Goal: Task Accomplishment & Management: Manage account settings

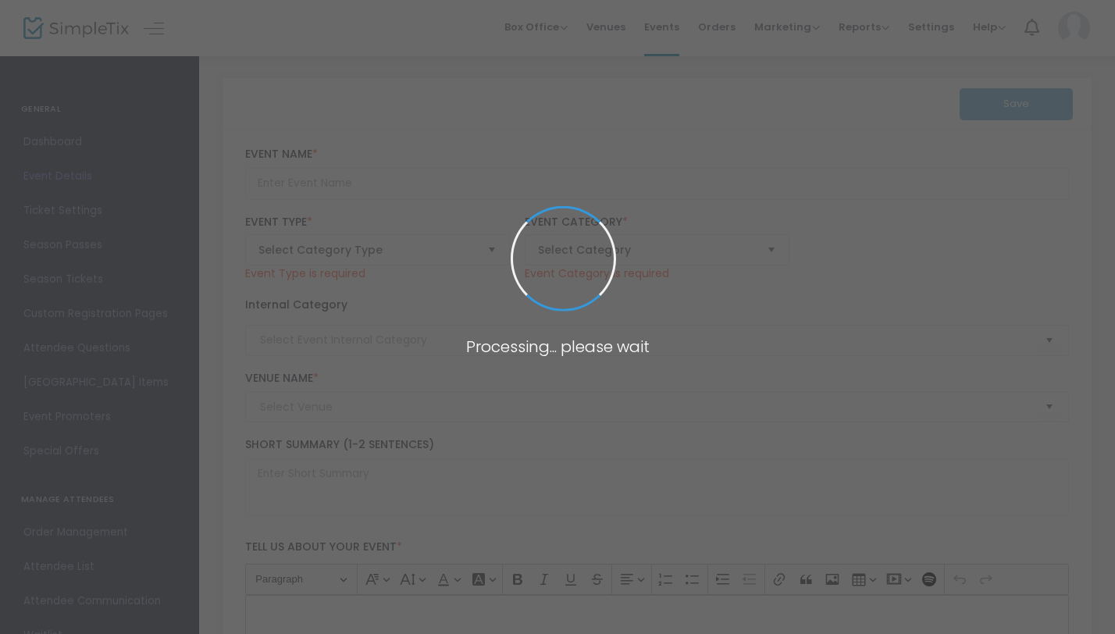
scroll to position [92, 0]
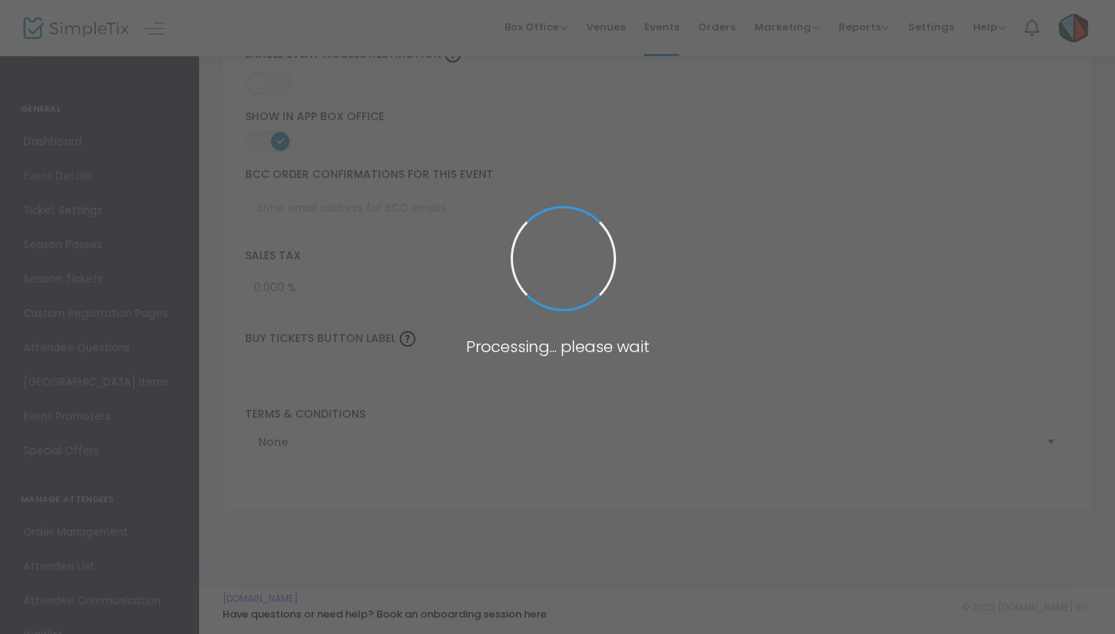
type input "Sing On!"
type textarea "Sing On! A sing-a-thon supporting the St. John's Boys' Choir as they kick off t…"
type input "Support a Singer - Make your donation here."
type input "Great Hall (Saint John's University)"
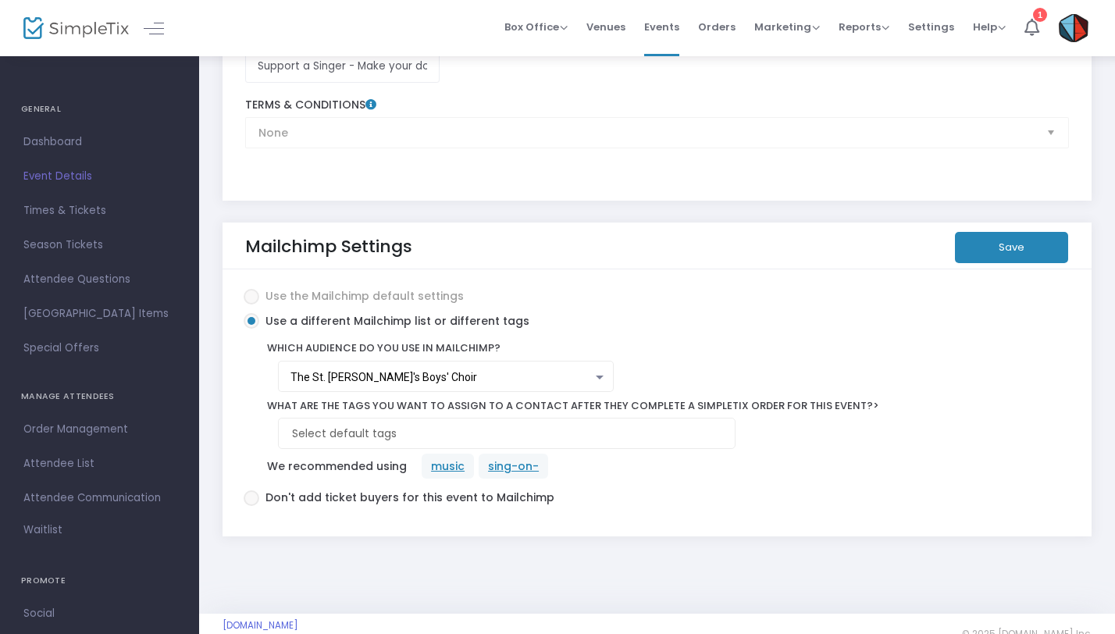
scroll to position [2717, 0]
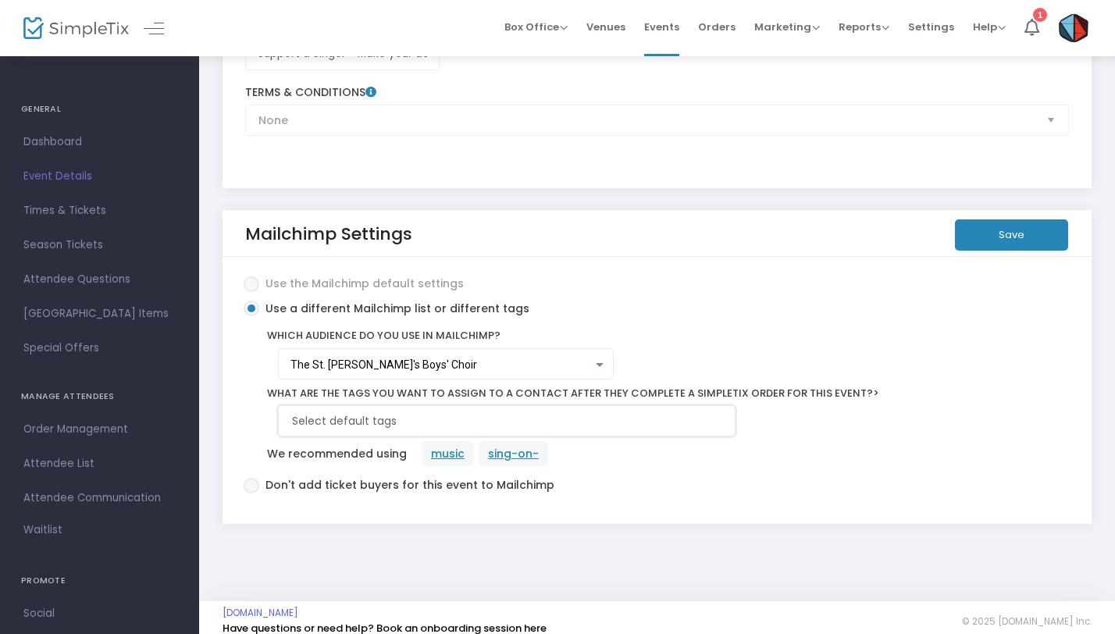
click at [372, 413] on input at bounding box center [510, 421] width 436 height 16
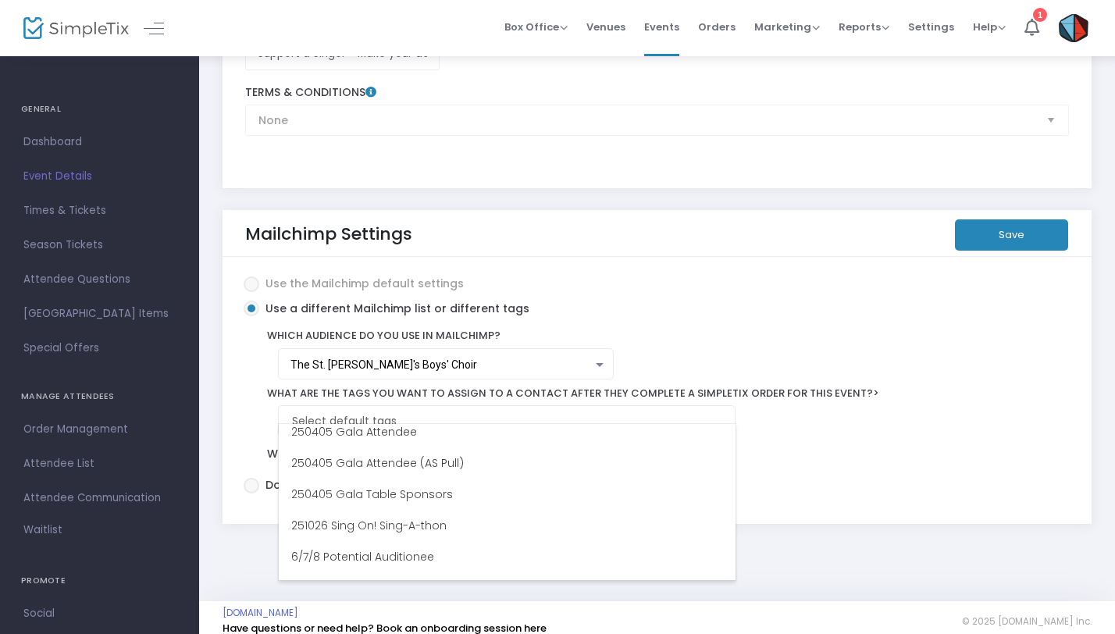
scroll to position [1010, 0]
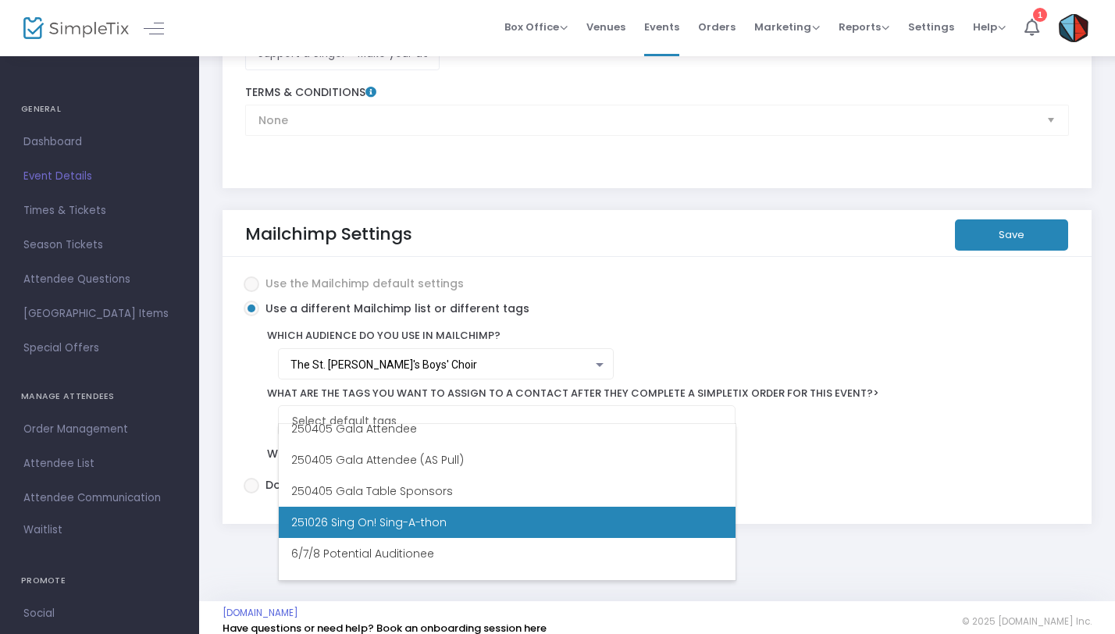
click at [362, 522] on span "251026 Sing On! Sing-A-thon" at bounding box center [368, 522] width 155 height 16
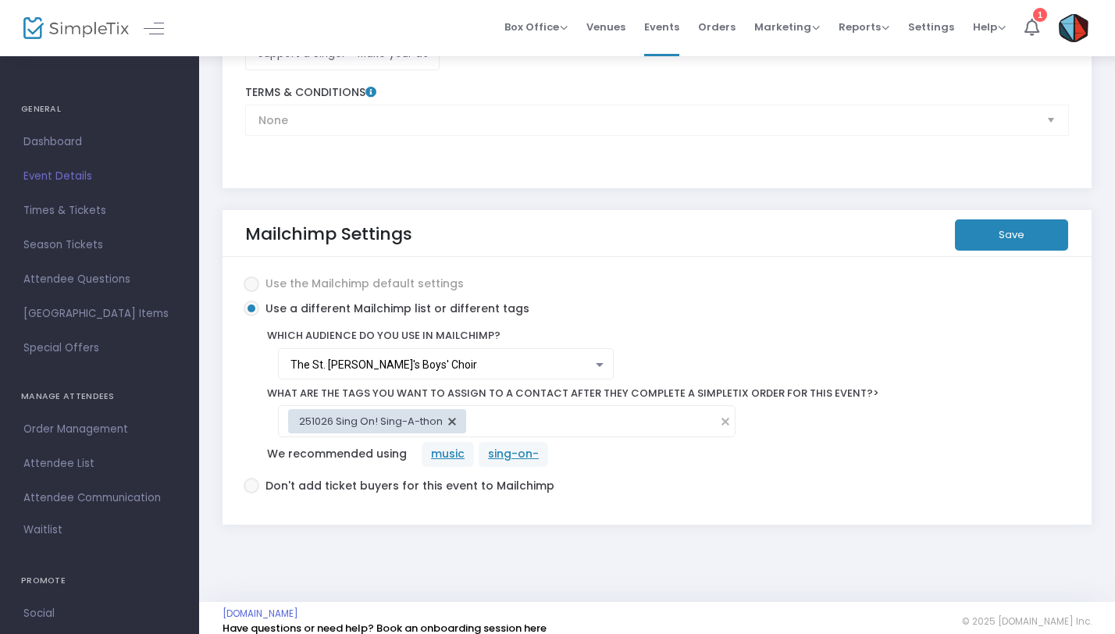
click at [639, 448] on div "music sing-on-" at bounding box center [731, 454] width 634 height 25
click at [1006, 219] on button "Save" at bounding box center [1011, 234] width 113 height 31
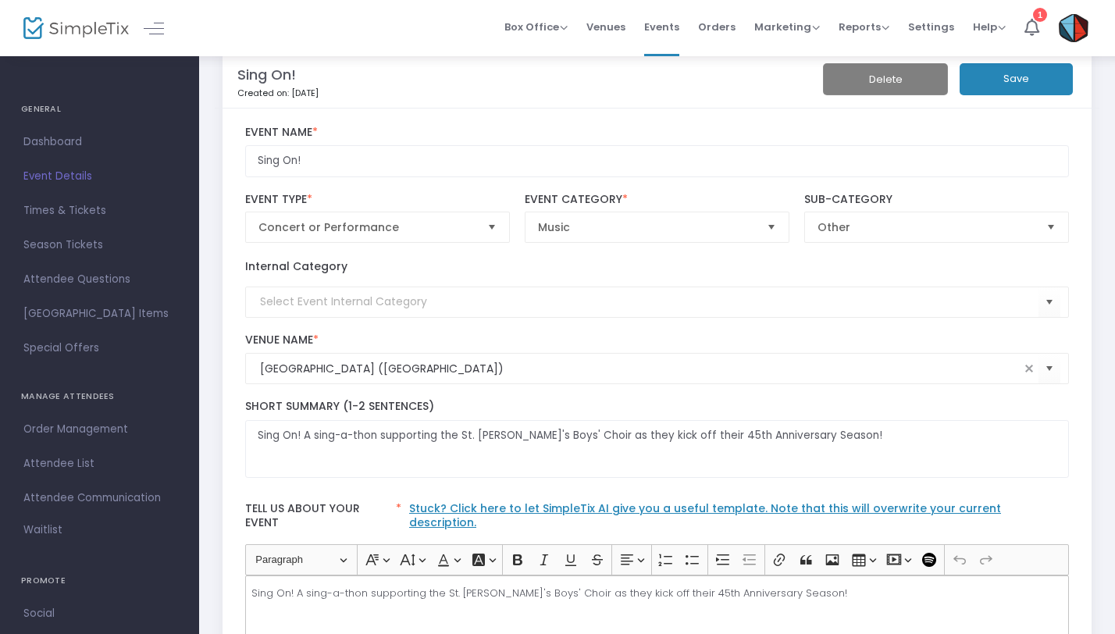
scroll to position [0, 0]
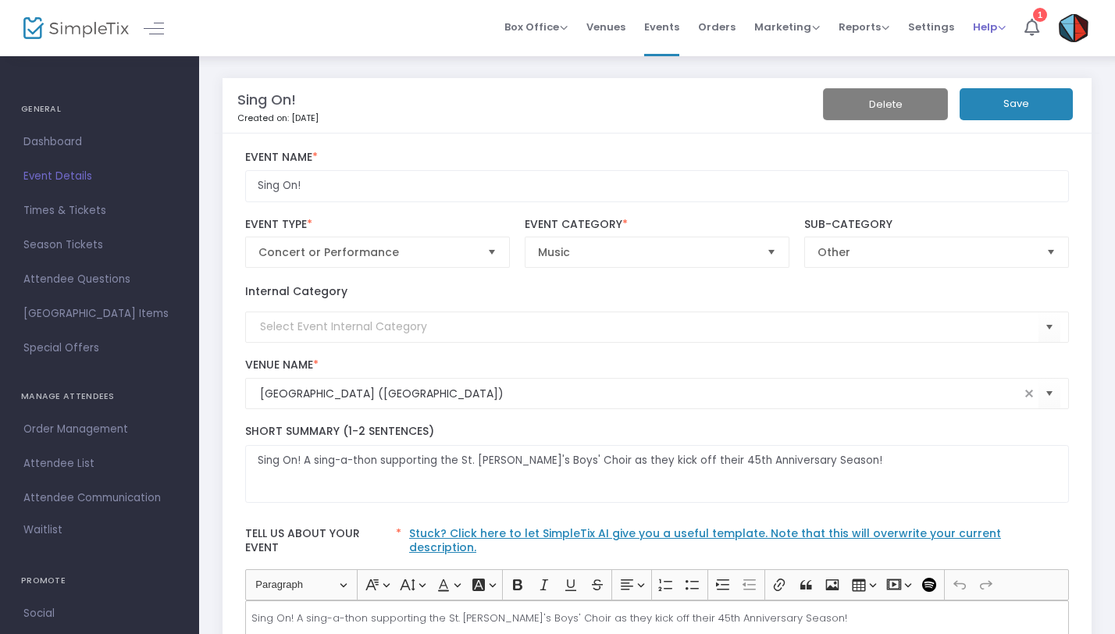
click at [995, 25] on span "Help" at bounding box center [989, 27] width 33 height 15
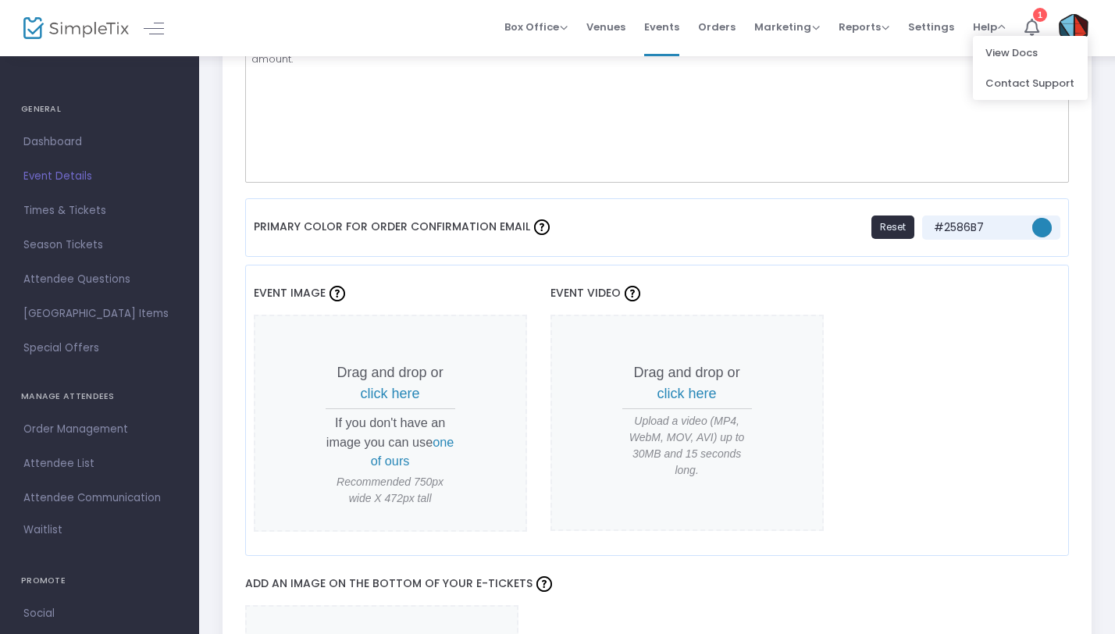
scroll to position [1140, 0]
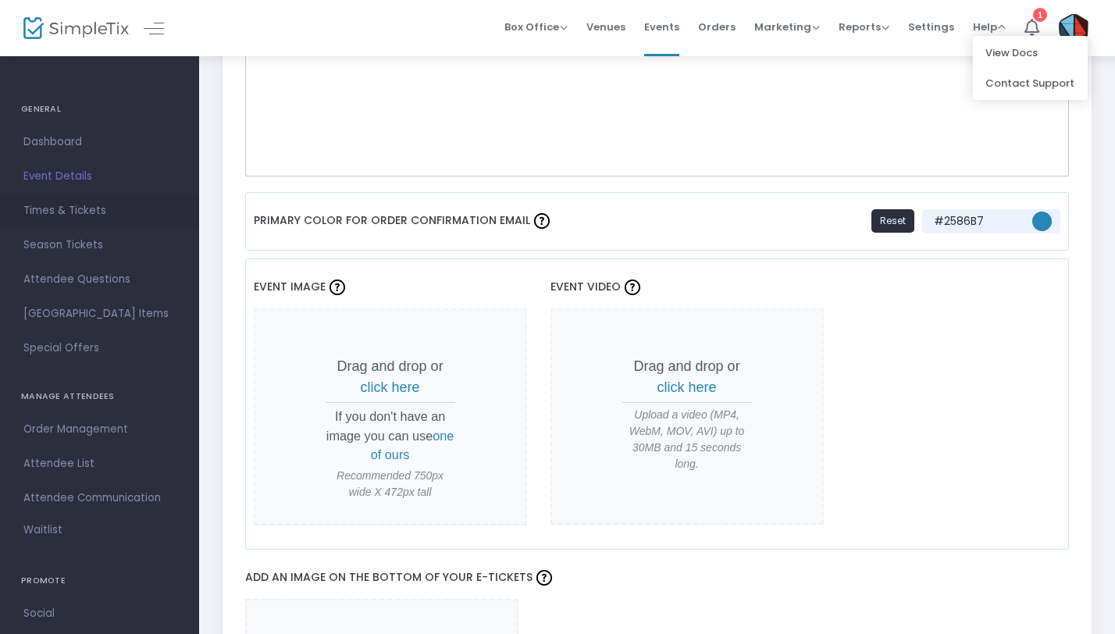
click at [89, 211] on span "Times & Tickets" at bounding box center [99, 211] width 152 height 20
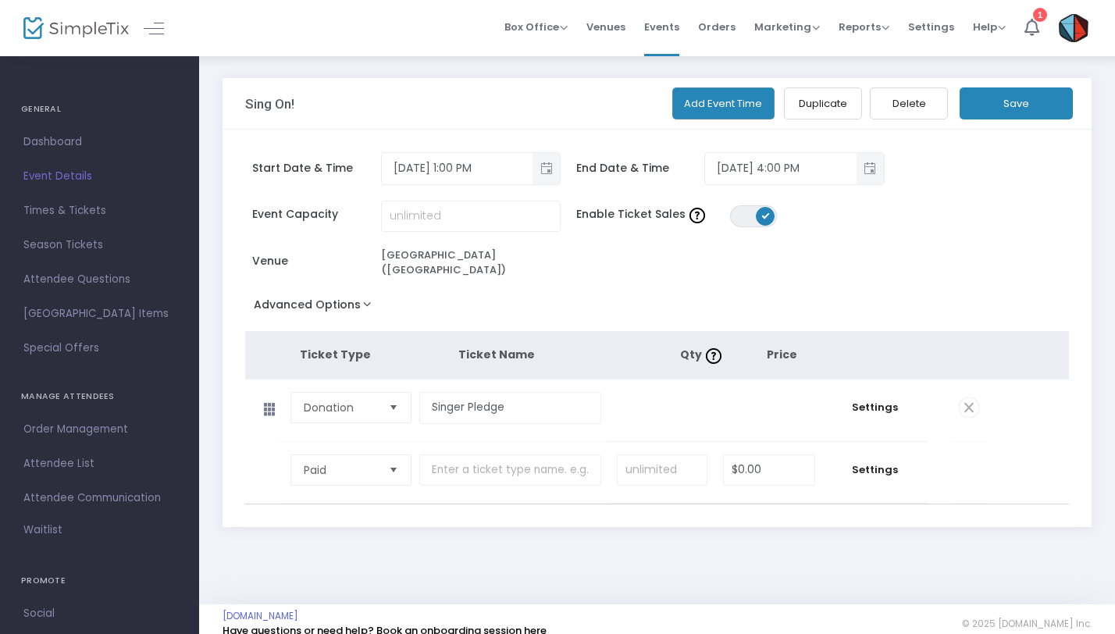
click at [394, 396] on span "Select" at bounding box center [394, 408] width 26 height 26
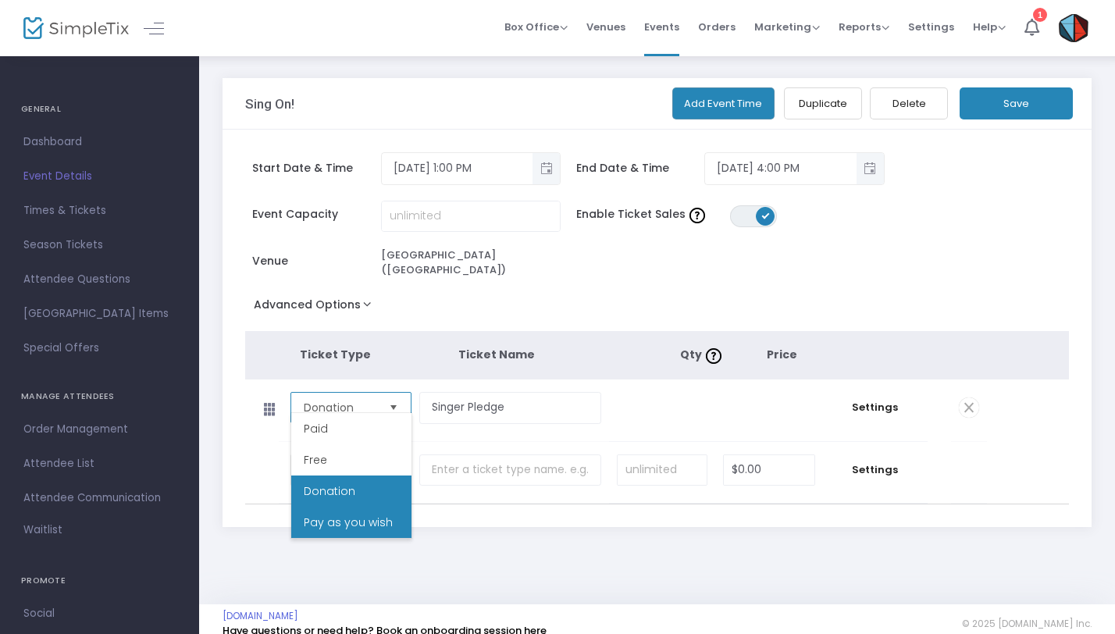
click at [348, 530] on li "Pay as you wish" at bounding box center [351, 522] width 120 height 31
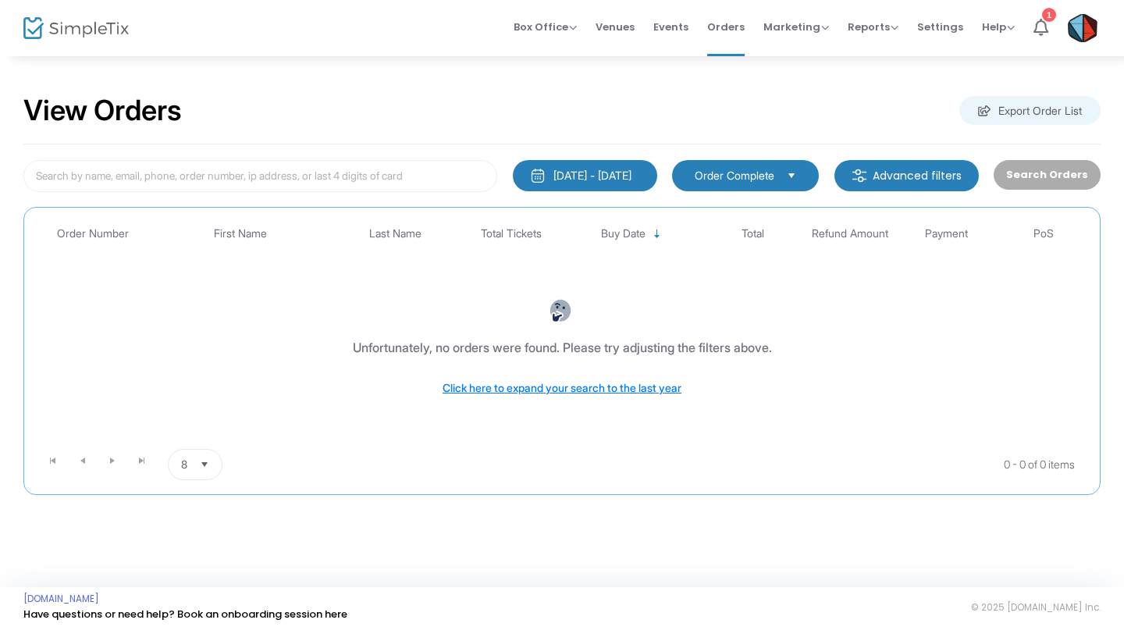
click at [799, 169] on span "Select" at bounding box center [792, 175] width 26 height 26
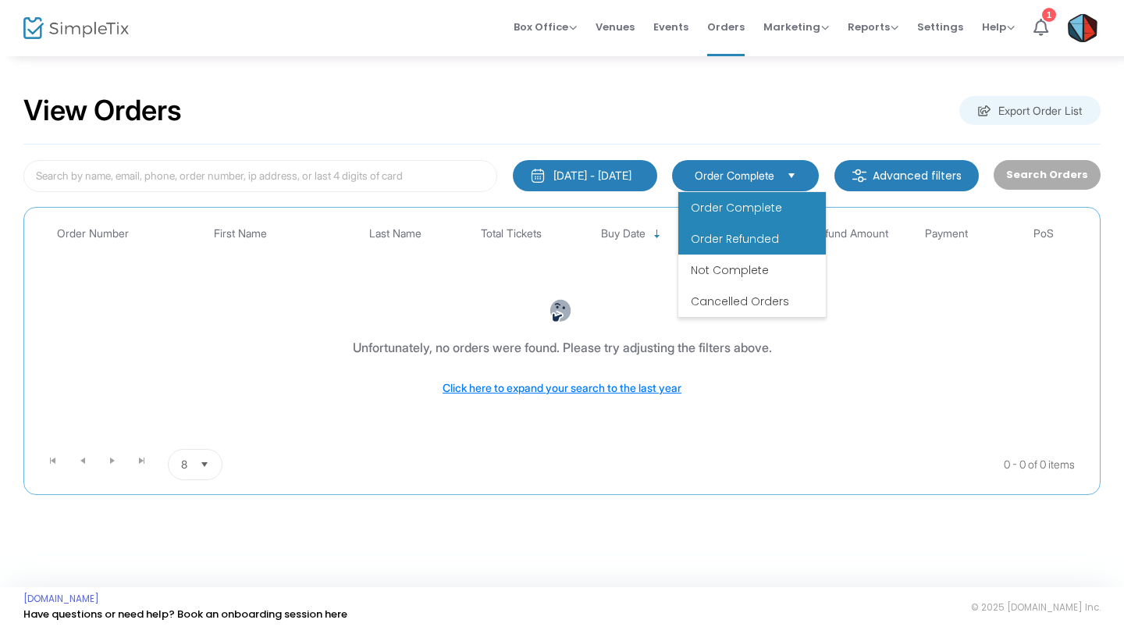
click at [745, 232] on span "Order Refunded" at bounding box center [735, 239] width 88 height 16
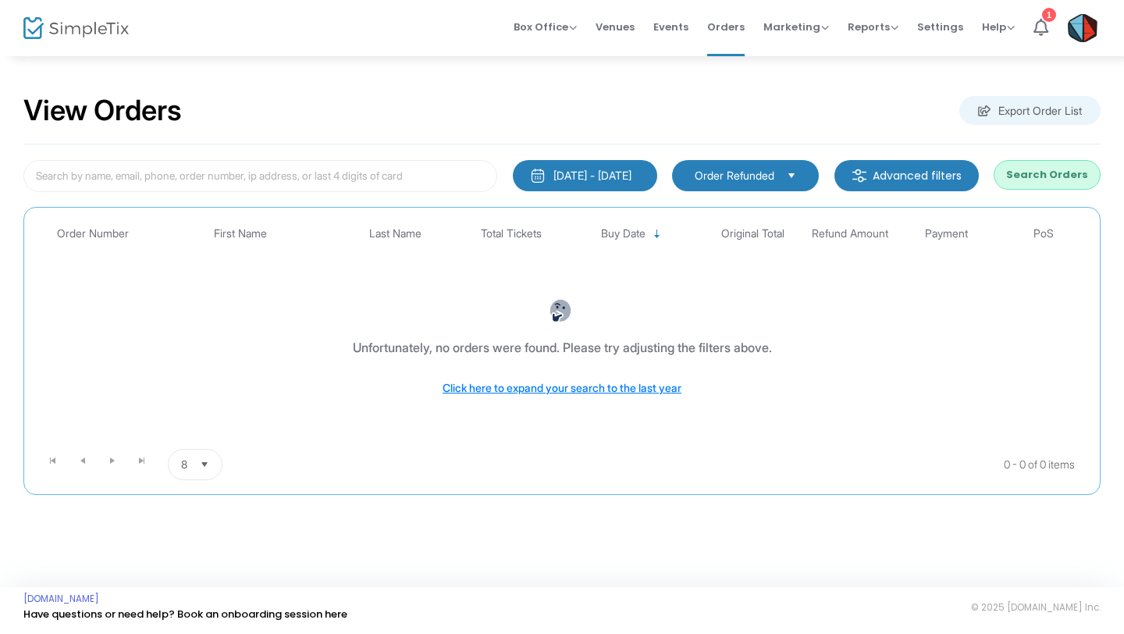
click at [1051, 179] on button "Search Orders" at bounding box center [1047, 175] width 107 height 30
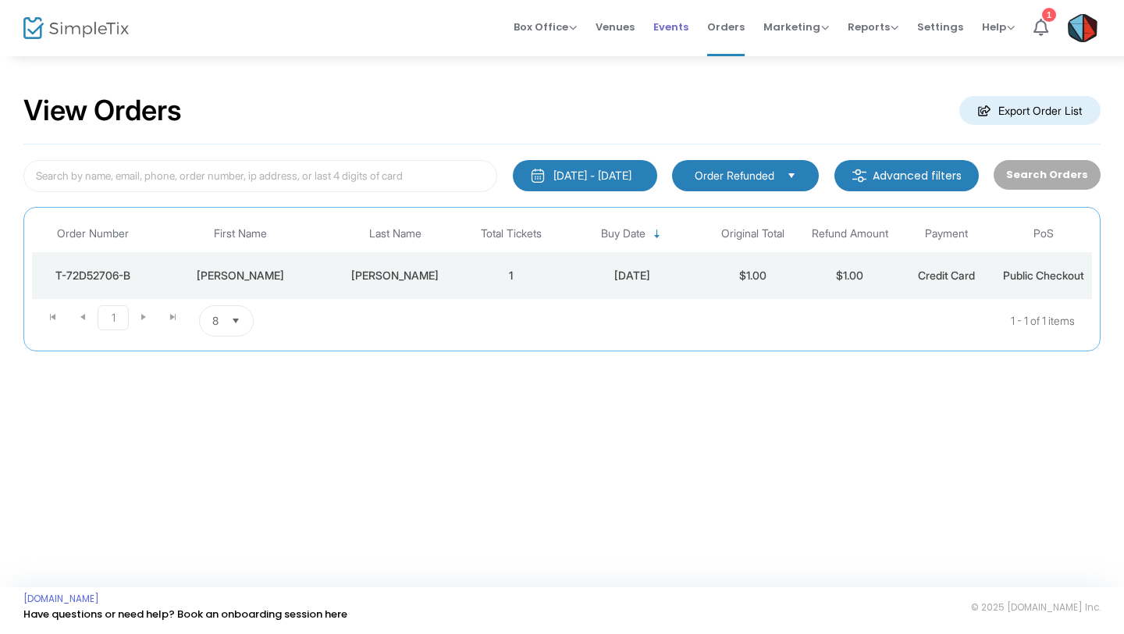
click at [675, 29] on span "Events" at bounding box center [670, 27] width 35 height 40
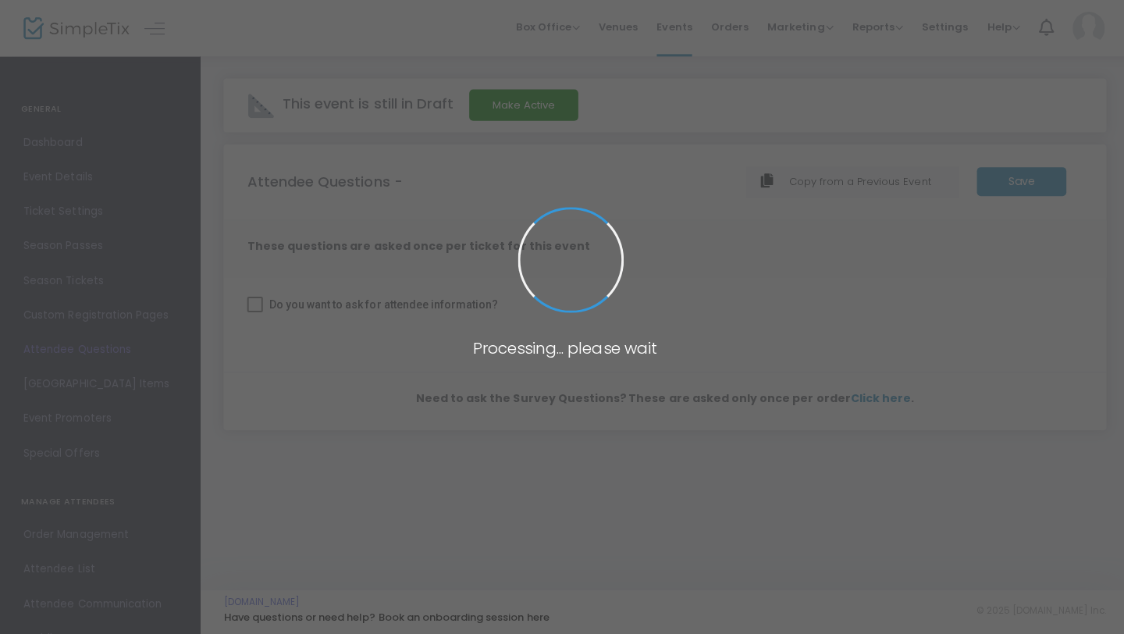
checkbox input "true"
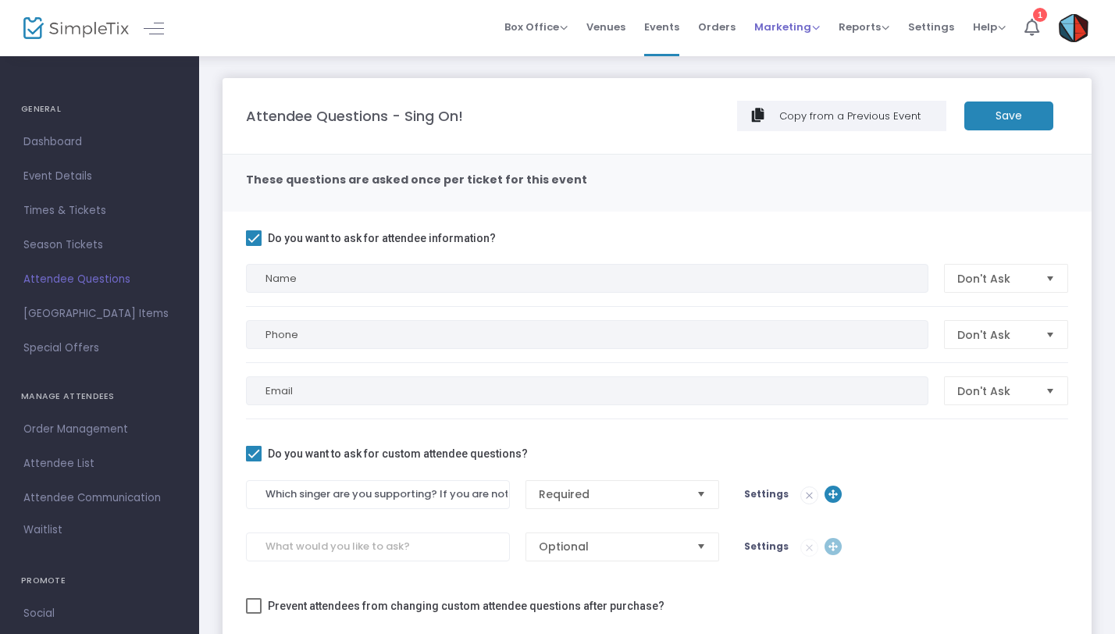
click at [802, 29] on span "Marketing" at bounding box center [787, 27] width 66 height 15
click at [568, 28] on span "Box Office" at bounding box center [535, 27] width 63 height 15
click at [818, 27] on span "Marketing" at bounding box center [787, 27] width 66 height 15
click at [879, 29] on span "Reports" at bounding box center [863, 27] width 51 height 15
click at [932, 27] on span "Settings" at bounding box center [931, 27] width 46 height 40
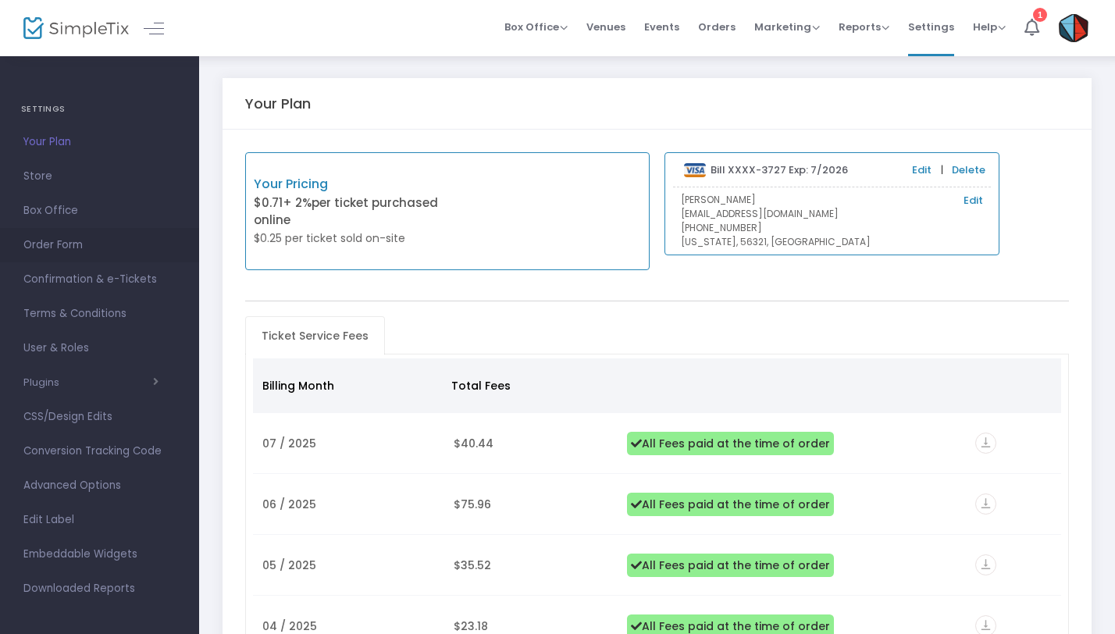
click at [39, 244] on span "Order Form" at bounding box center [99, 245] width 152 height 20
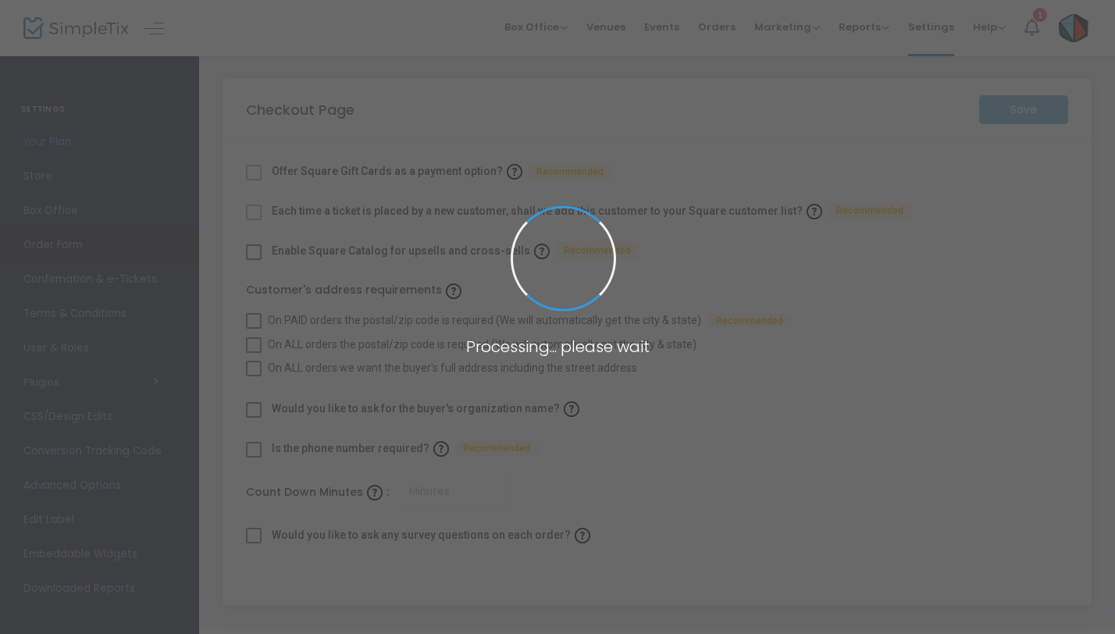
checkbox input "true"
type input "45"
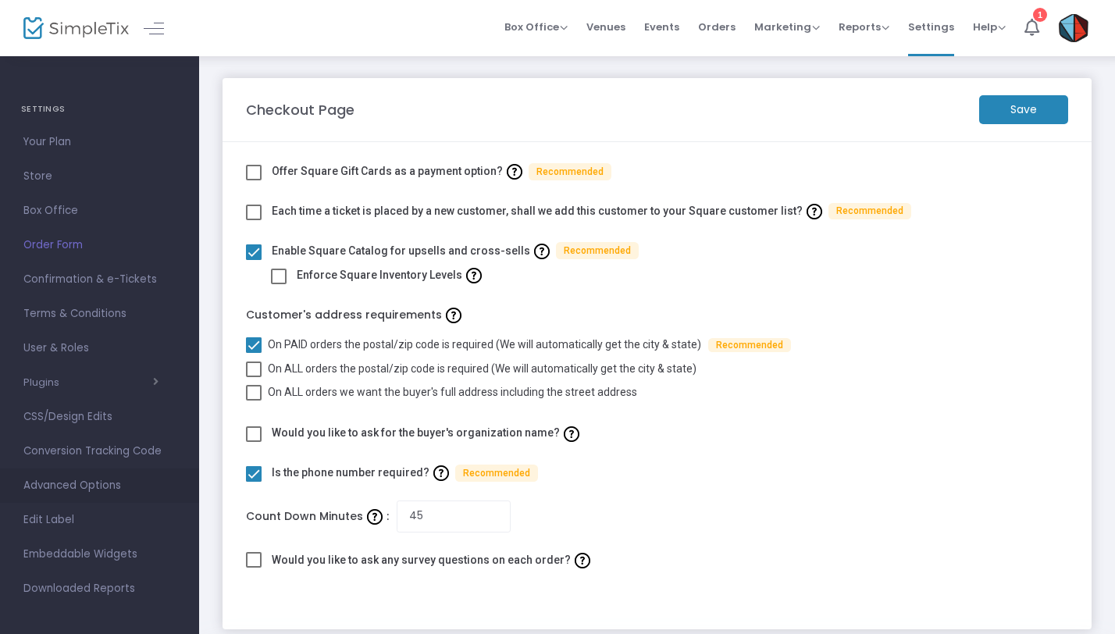
click at [62, 482] on span "Advanced Options" at bounding box center [99, 485] width 152 height 20
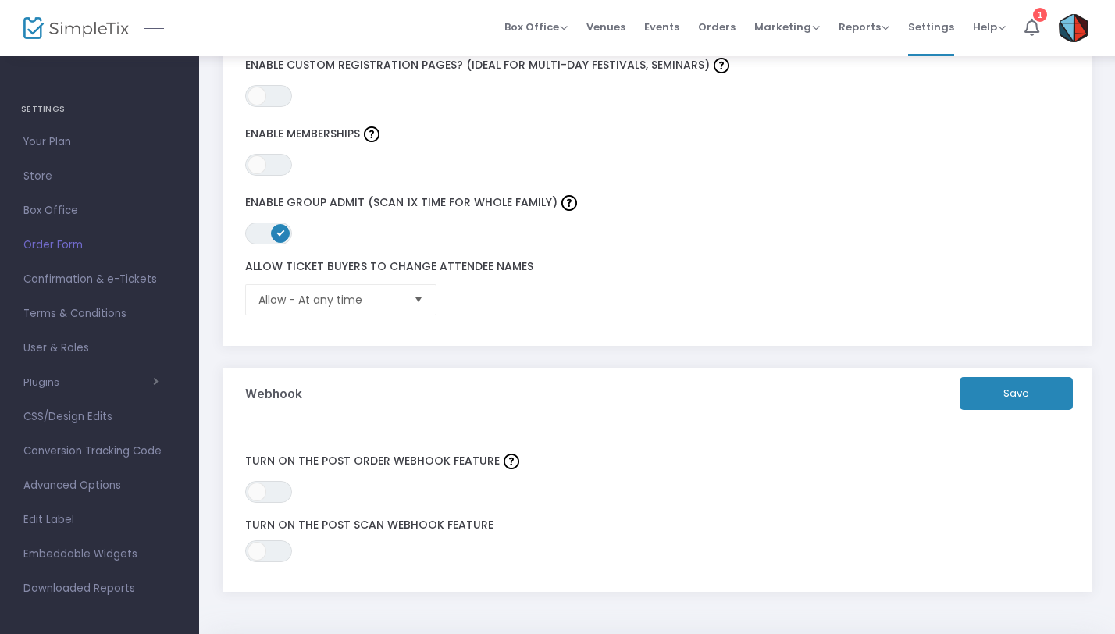
scroll to position [486, 0]
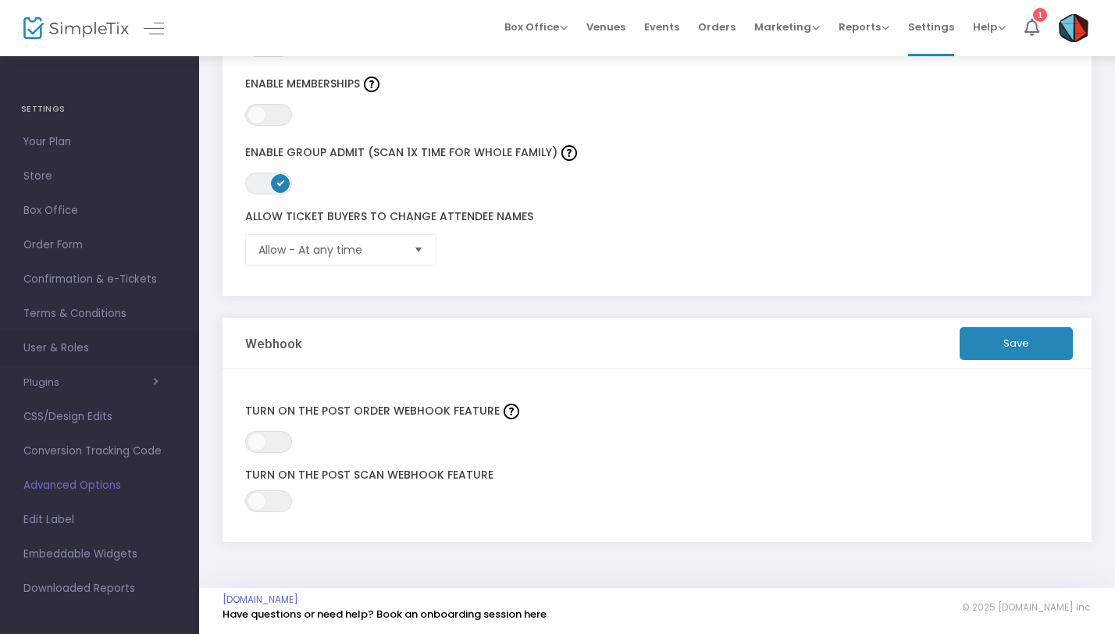
click at [55, 348] on span "User & Roles" at bounding box center [99, 348] width 152 height 20
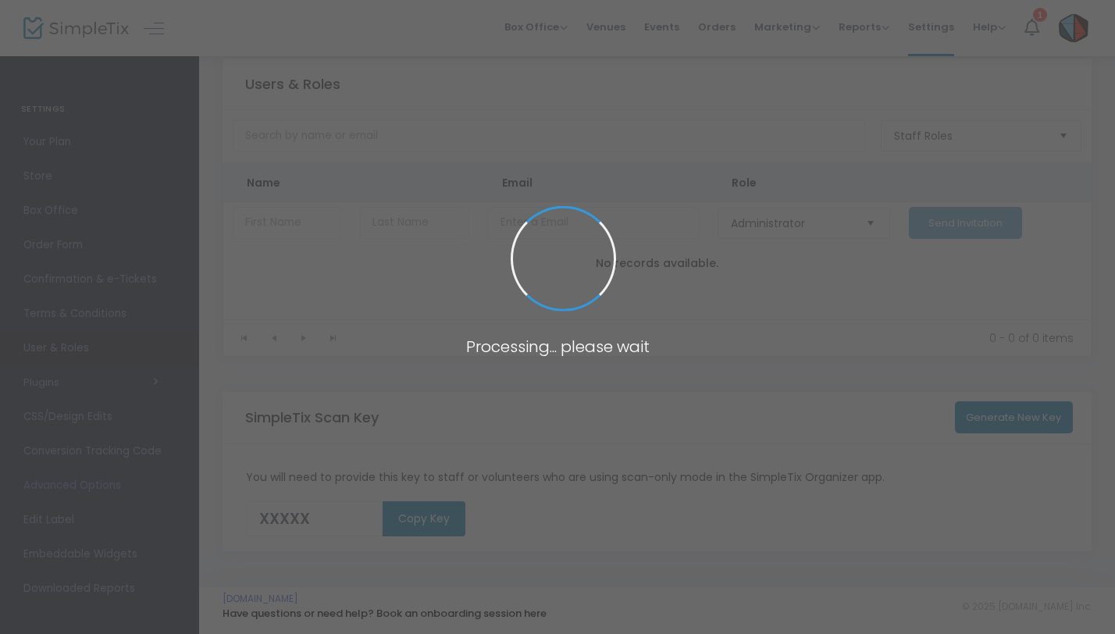
scroll to position [27, 0]
type input "W0IXY"
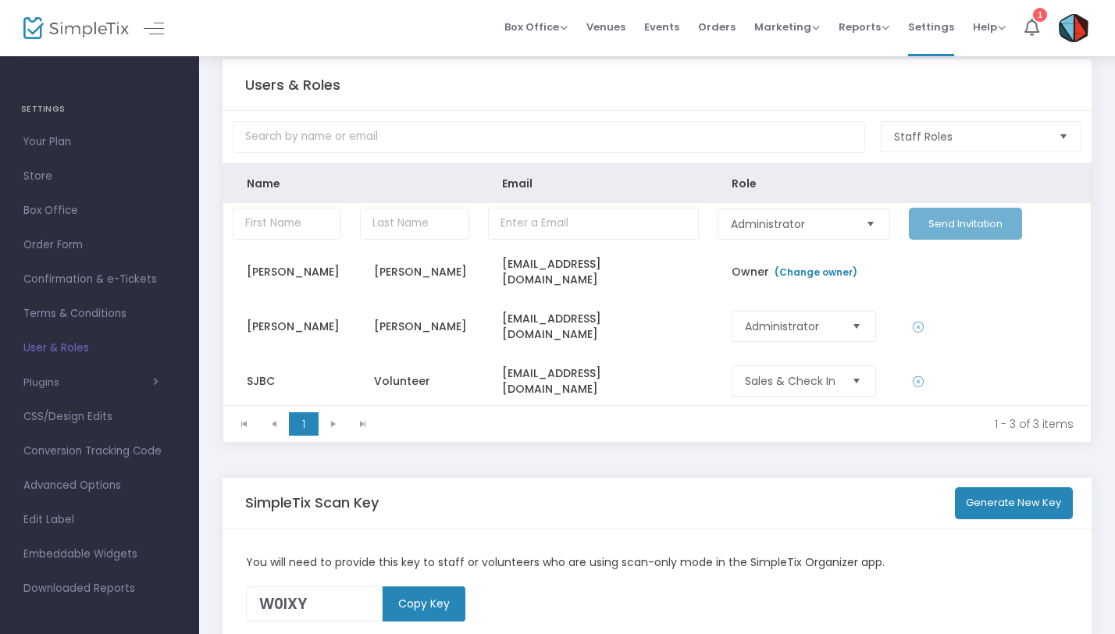
scroll to position [107, 0]
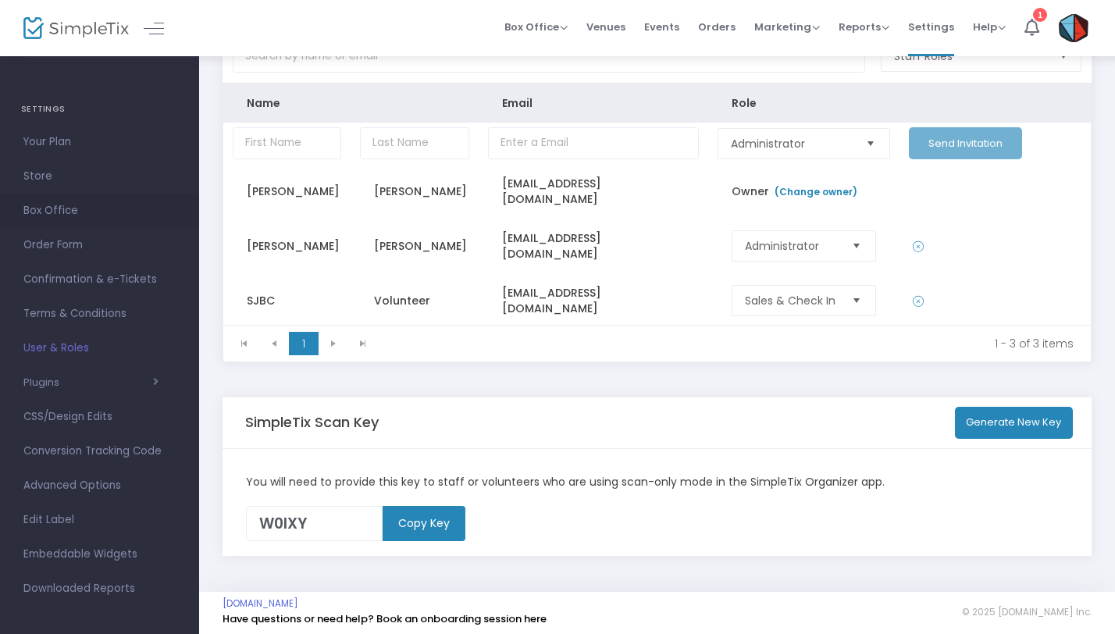
click at [50, 211] on span "Box Office" at bounding box center [99, 211] width 152 height 20
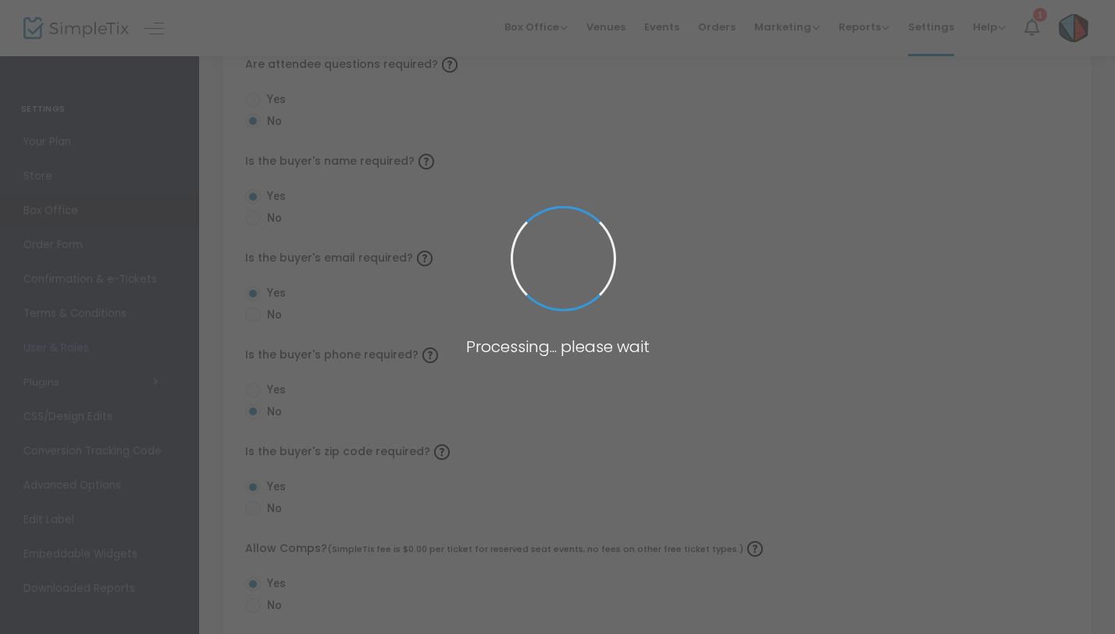
radio input "true"
checkbox input "true"
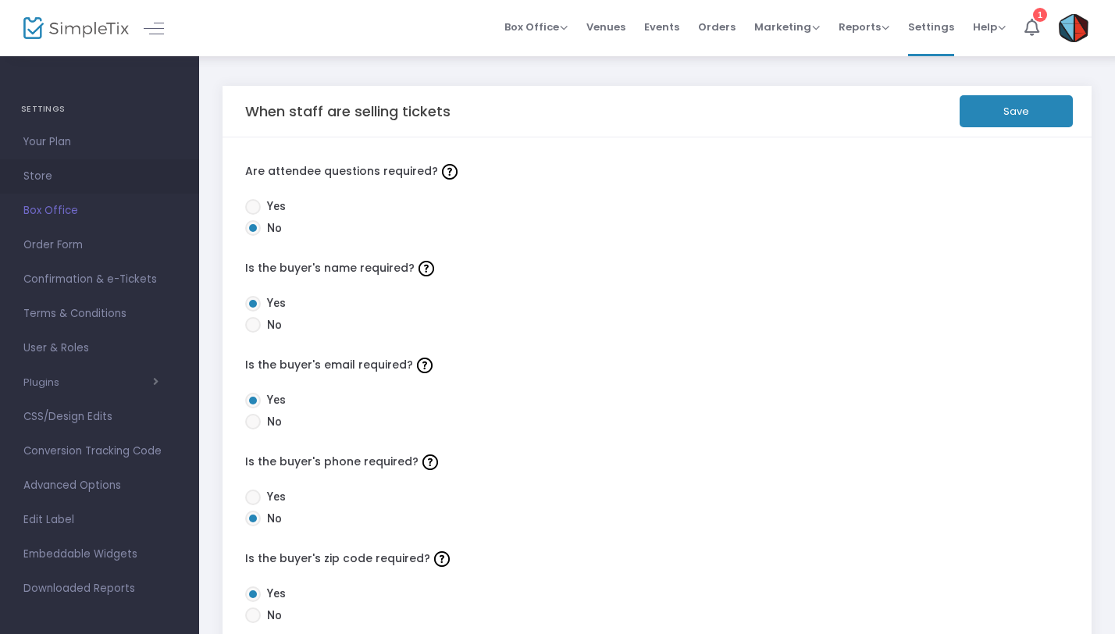
click at [38, 173] on span "Store" at bounding box center [99, 176] width 152 height 20
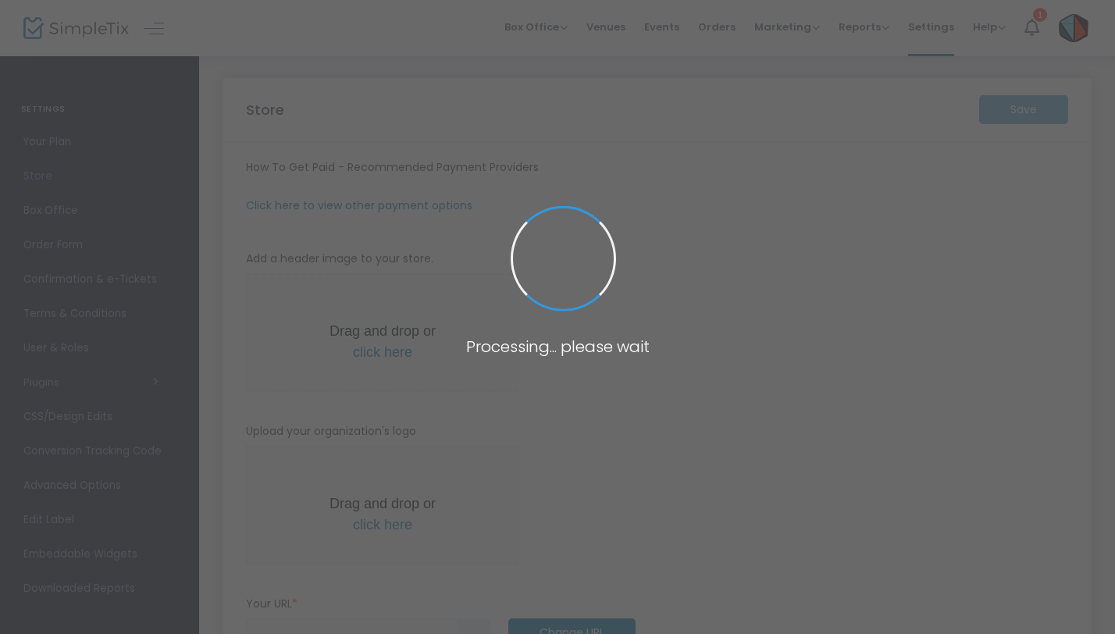
type input "https://SJBC"
radio input "false"
radio input "true"
type input "10"
type input "The St. John's Boys' Choir"
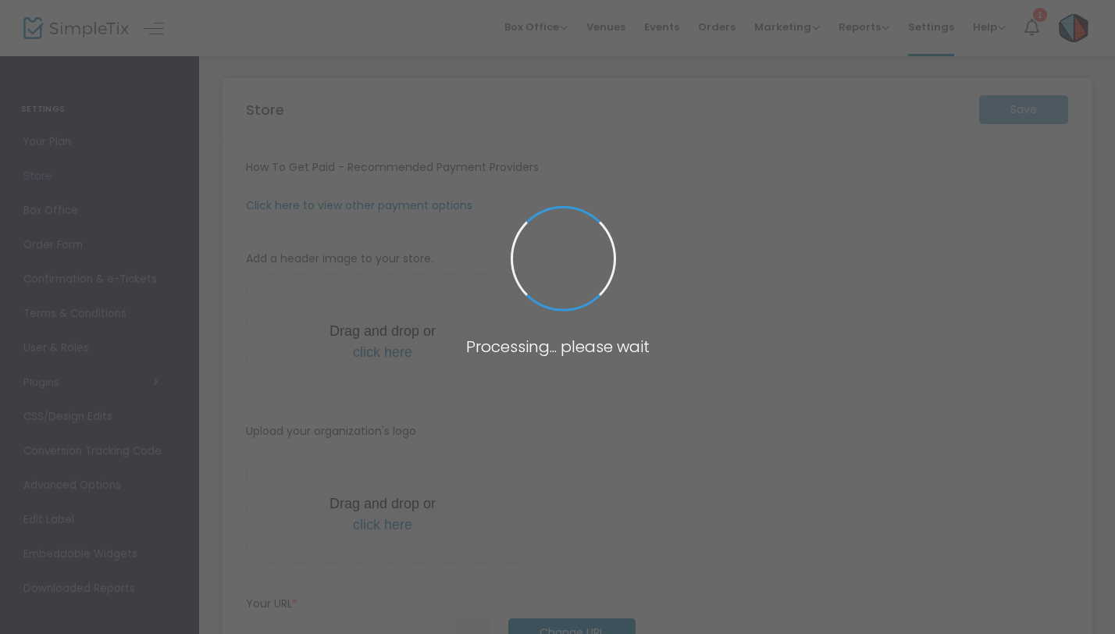
type input "+1 320-363-2558"
type input "[EMAIL_ADDRESS][DOMAIN_NAME]"
type input "facebook.com/sjbchoir"
type input "sjbchoir"
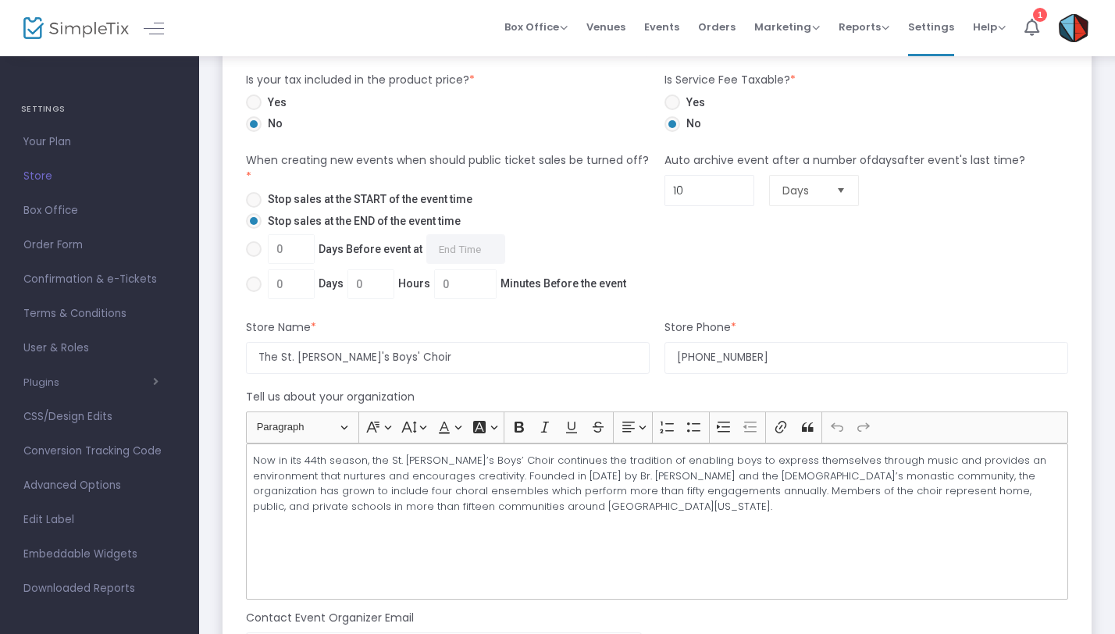
scroll to position [712, 0]
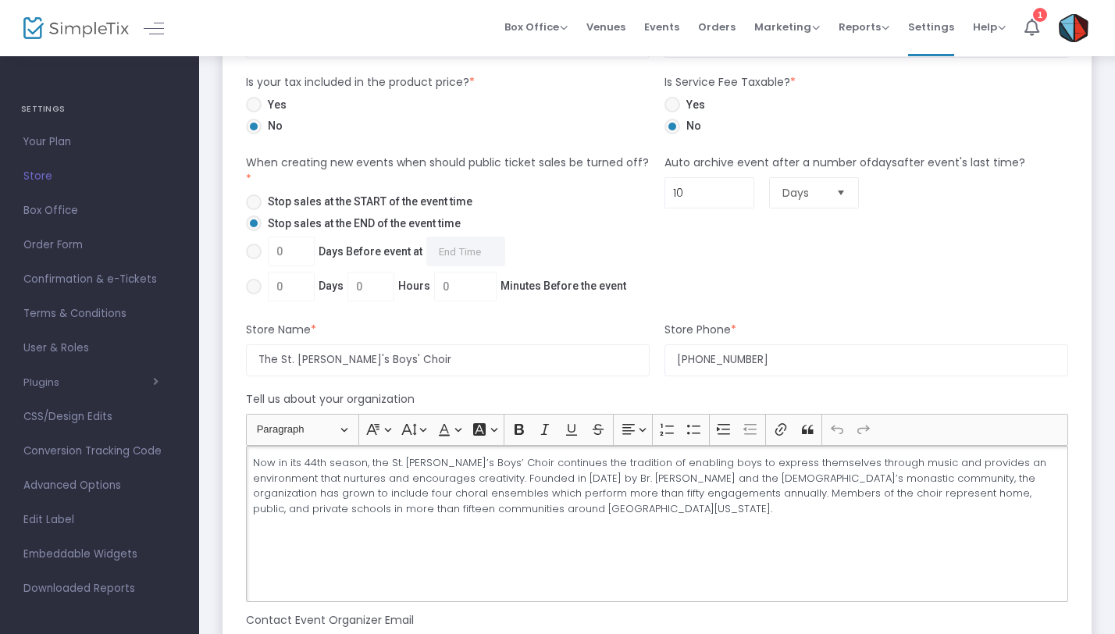
click at [315, 465] on span "Now in its 44th season, the St. John’s Boys’ Choir continues the tradition of e…" at bounding box center [649, 485] width 793 height 61
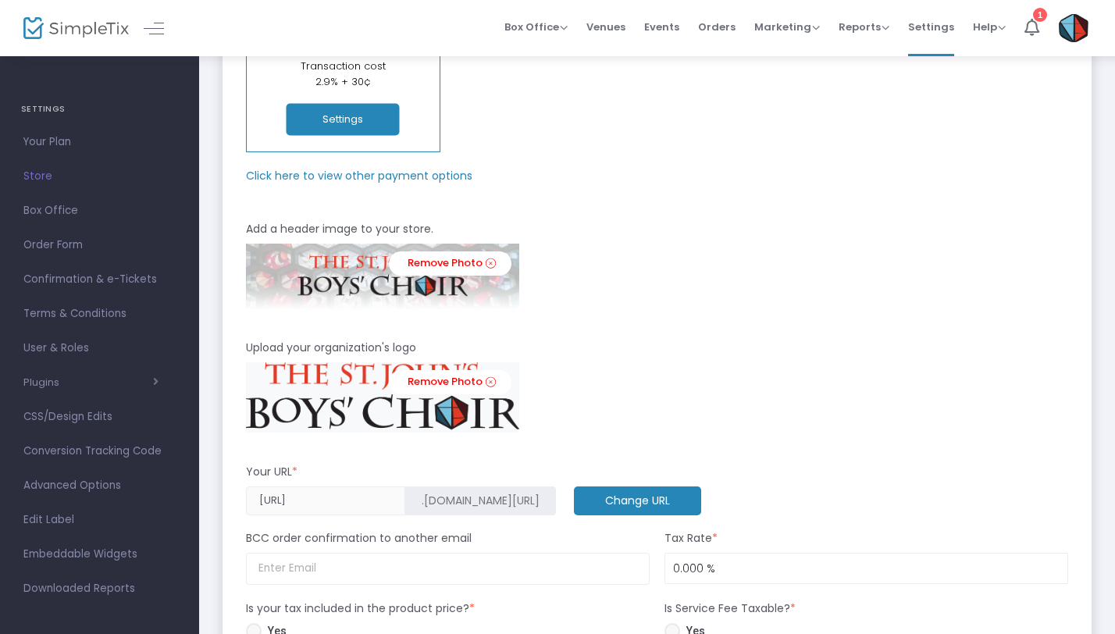
scroll to position [0, 0]
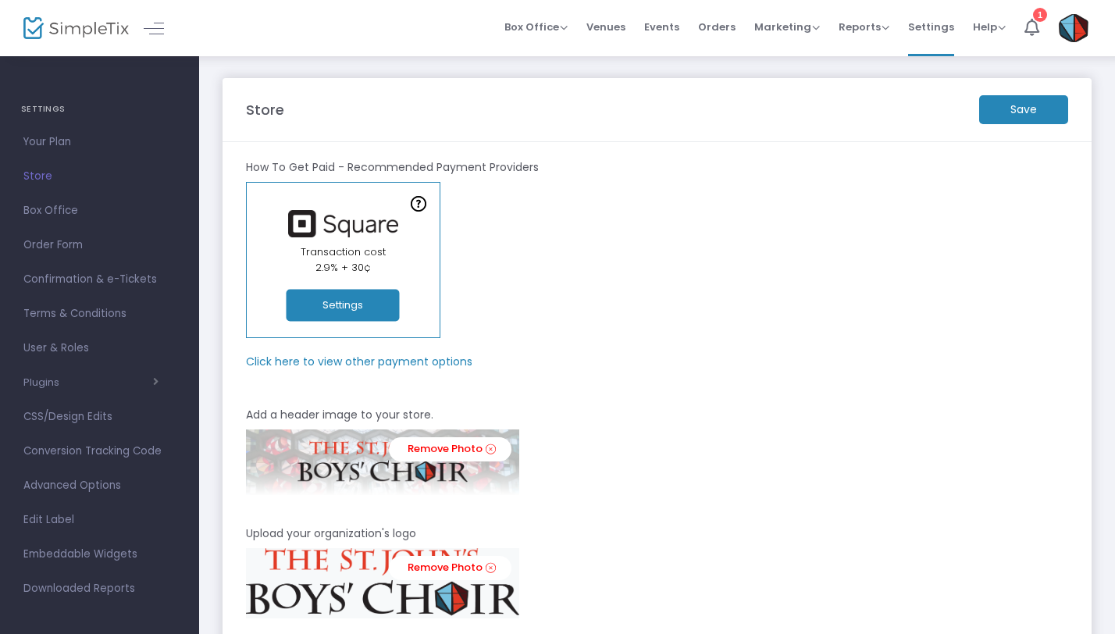
click at [391, 361] on m-panel-subtitle "Click here to view other payment options" at bounding box center [359, 362] width 226 height 16
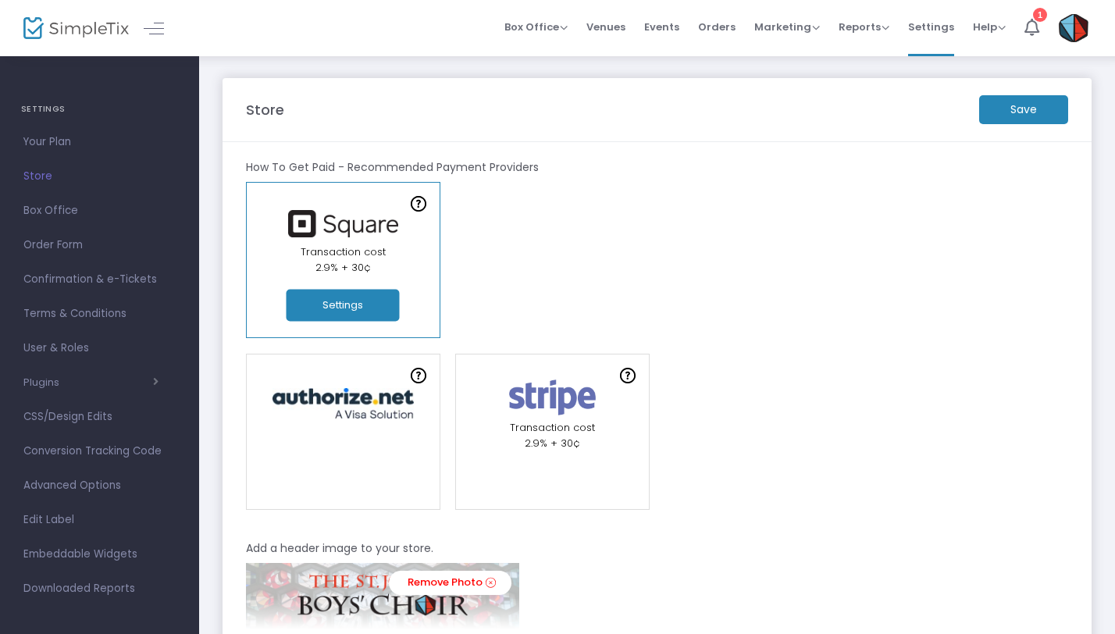
click at [546, 397] on img at bounding box center [552, 397] width 105 height 43
click at [559, 442] on span "2.9% + 30¢" at bounding box center [552, 443] width 55 height 15
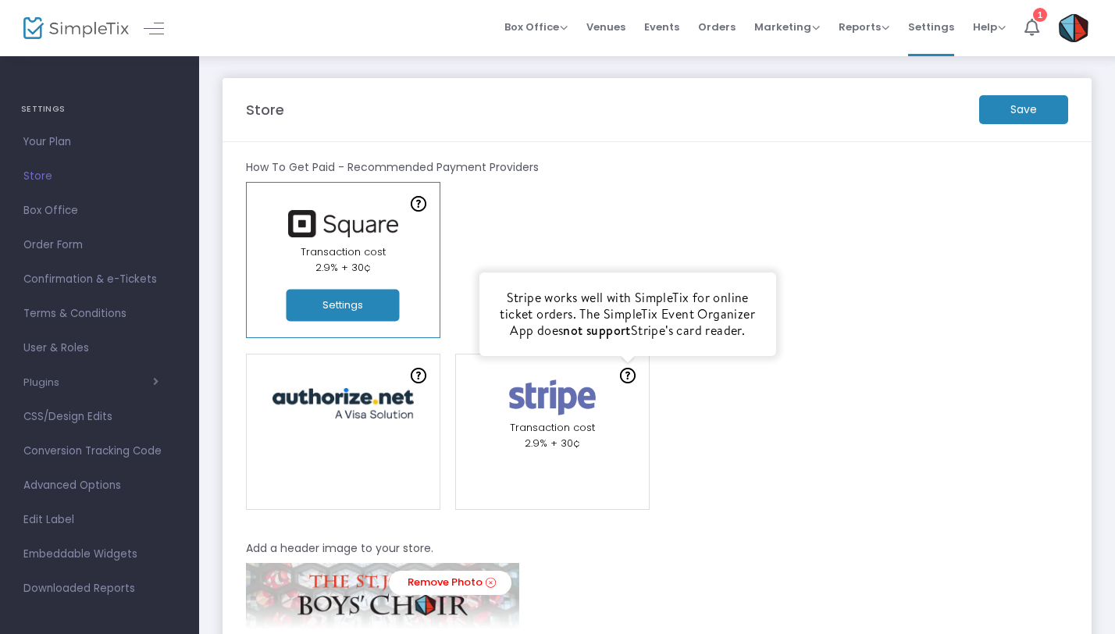
click at [628, 373] on img at bounding box center [628, 376] width 16 height 16
